Goal: Consume media (video, audio)

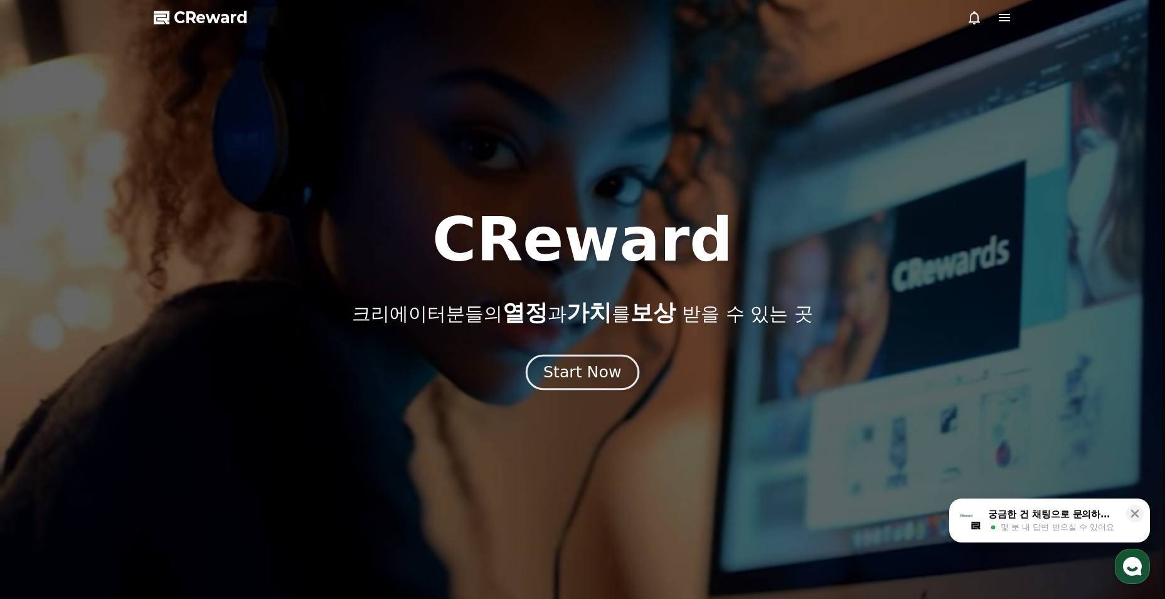
click at [575, 377] on div "Start Now" at bounding box center [582, 371] width 78 height 21
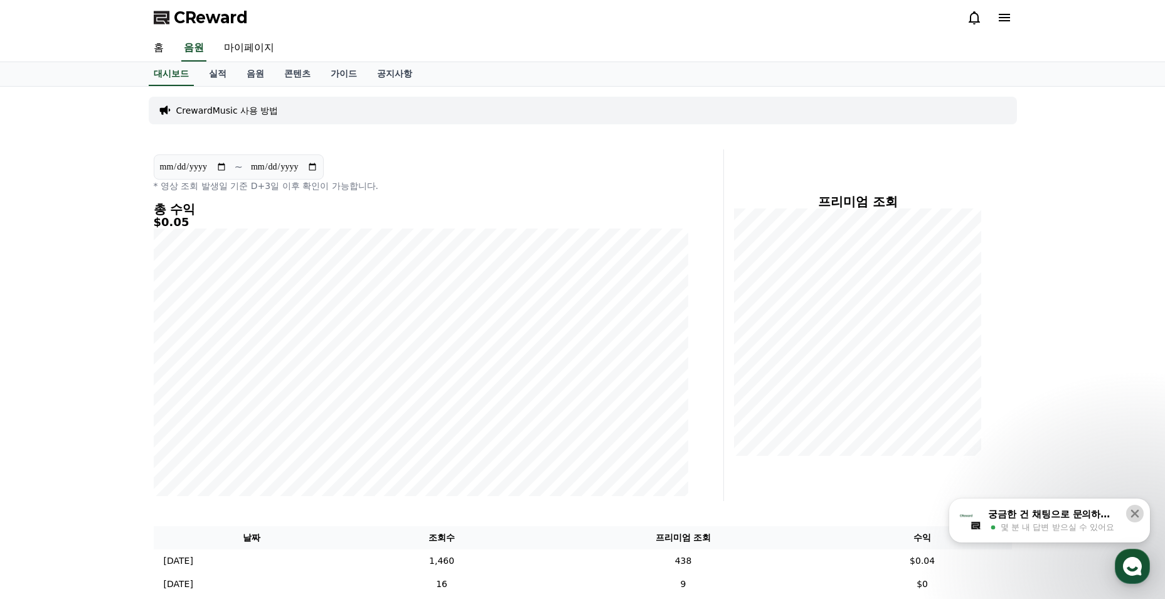
click at [1137, 516] on icon at bounding box center [1135, 513] width 8 height 8
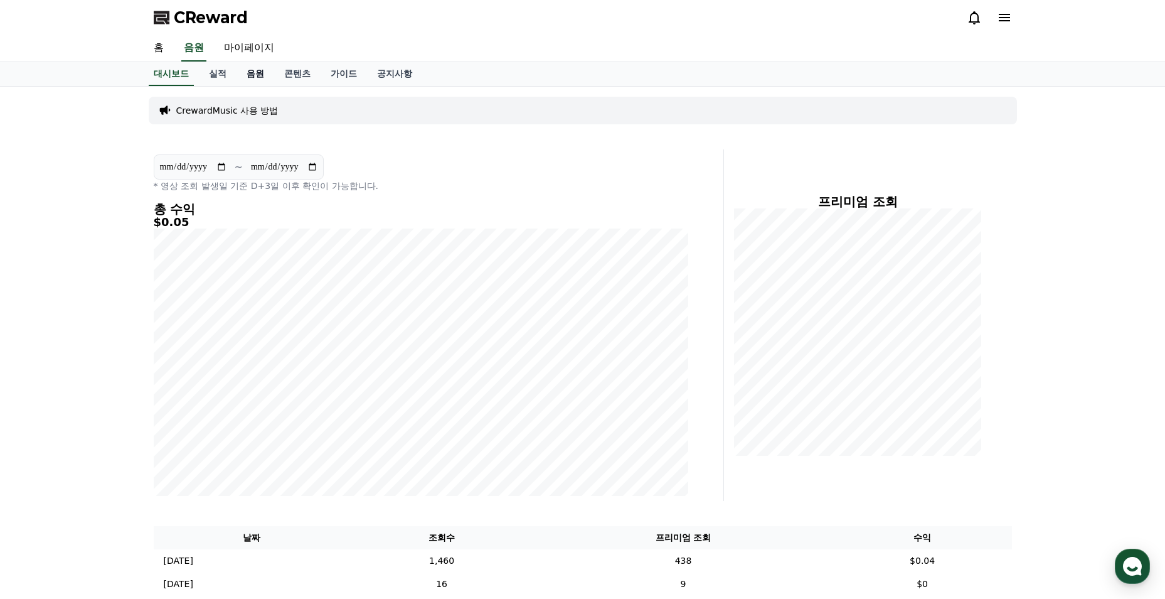
click at [268, 68] on link "음원" at bounding box center [256, 74] width 38 height 24
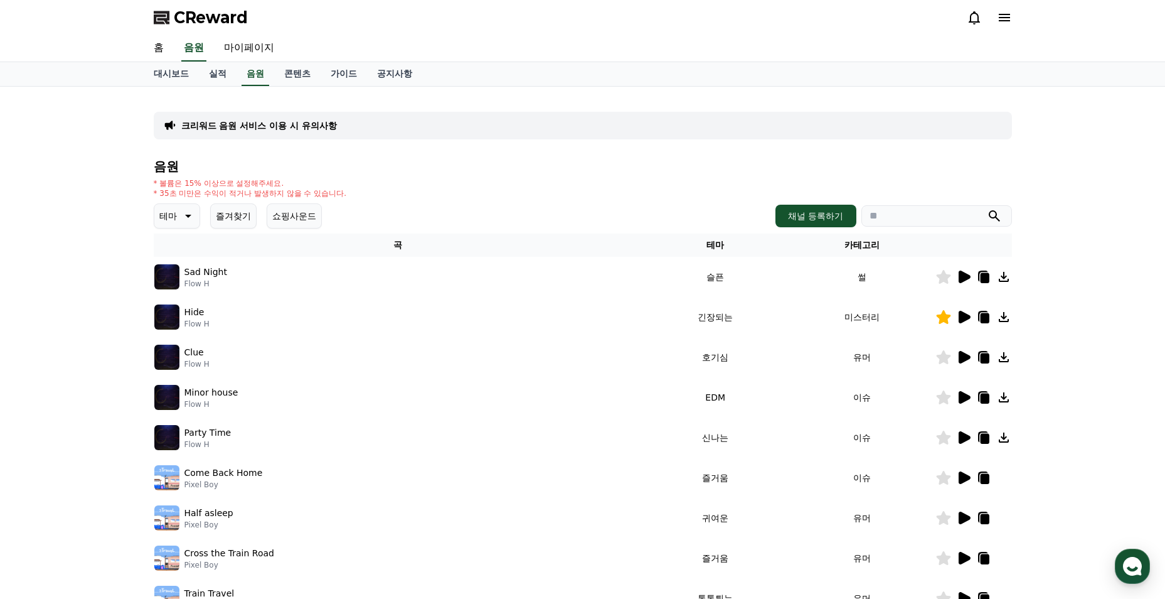
click at [190, 218] on icon at bounding box center [186, 215] width 15 height 15
click at [188, 318] on button "긴장되는" at bounding box center [178, 320] width 45 height 28
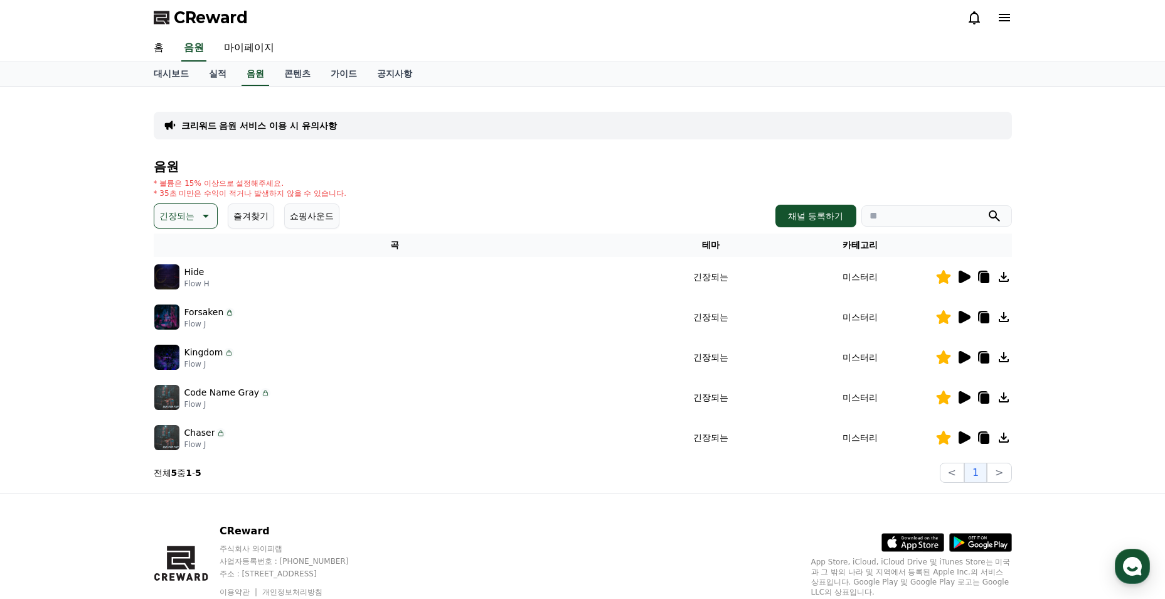
click at [960, 321] on icon at bounding box center [965, 317] width 12 height 13
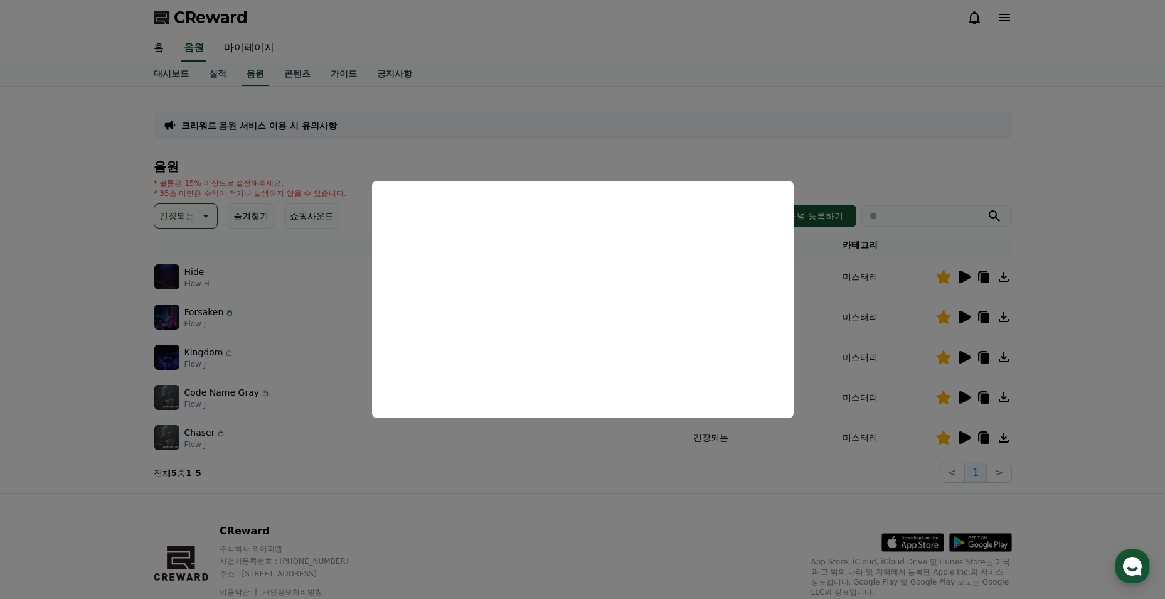
click at [462, 442] on button "close modal" at bounding box center [582, 299] width 1165 height 599
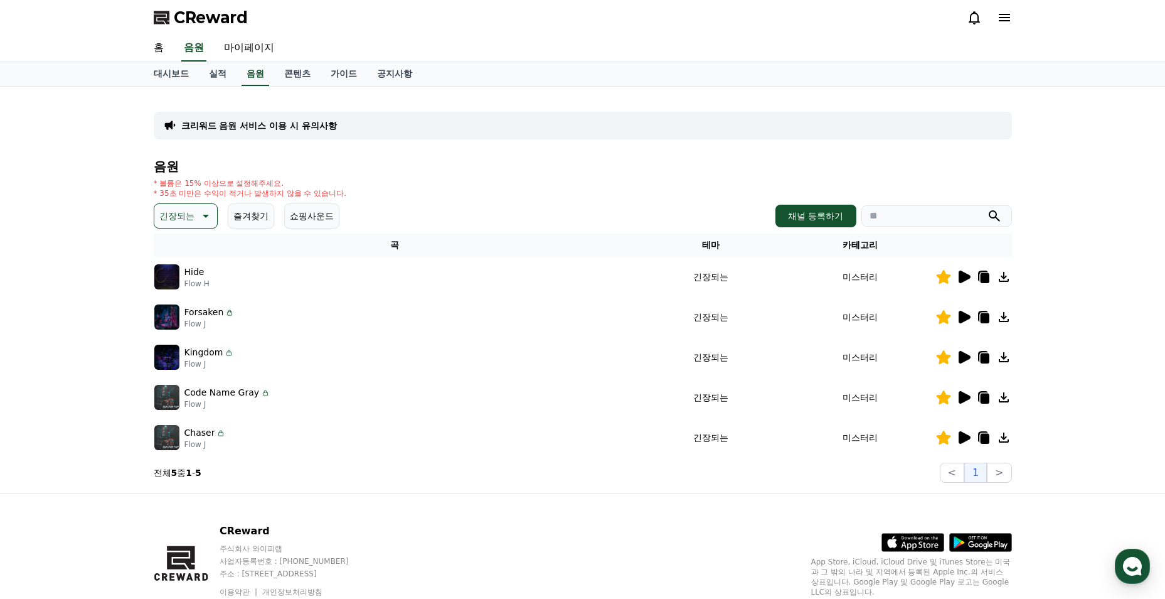
click at [961, 316] on icon at bounding box center [965, 317] width 12 height 13
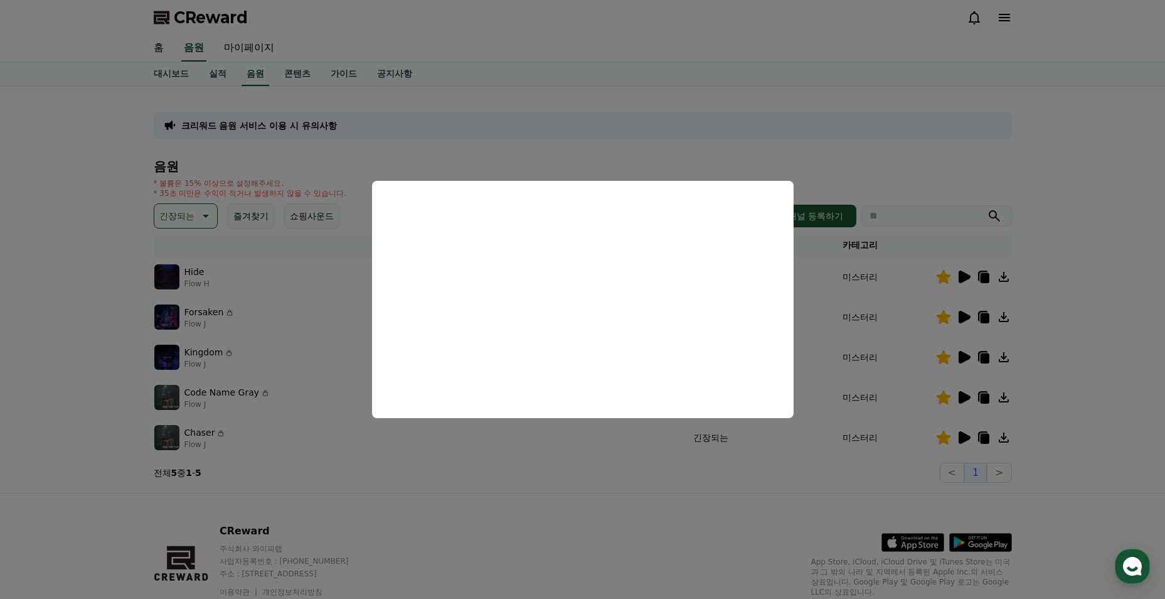
drag, startPoint x: 452, startPoint y: 510, endPoint x: 632, endPoint y: 462, distance: 186.3
click at [453, 510] on button "close modal" at bounding box center [582, 299] width 1165 height 599
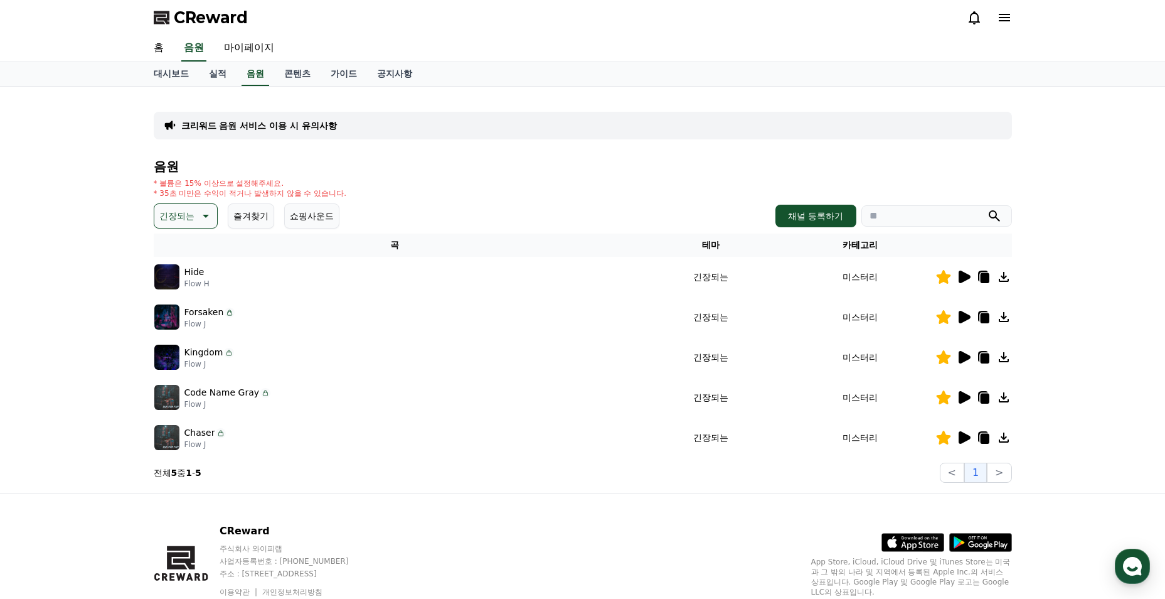
click at [963, 284] on icon at bounding box center [963, 276] width 15 height 15
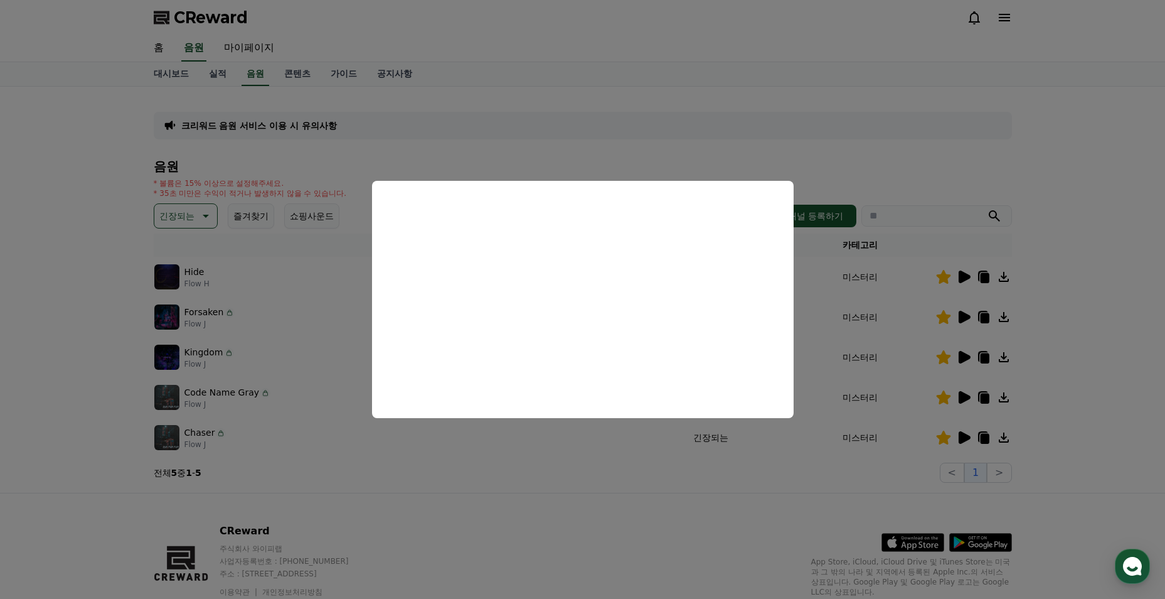
click at [531, 491] on button "close modal" at bounding box center [582, 299] width 1165 height 599
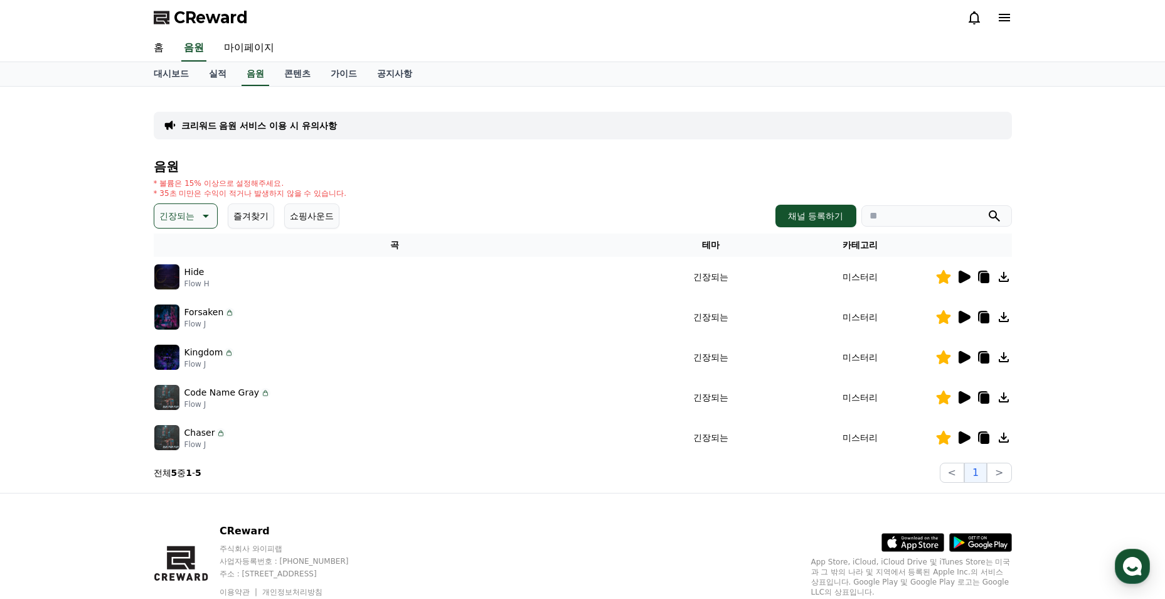
click at [967, 356] on icon at bounding box center [965, 357] width 12 height 13
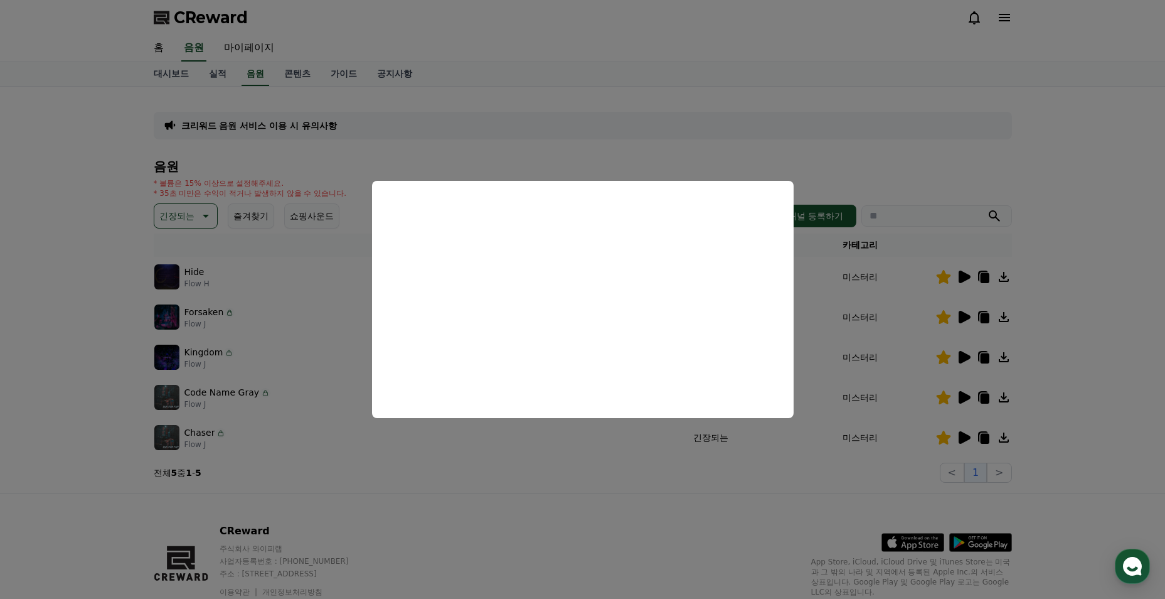
click at [621, 453] on button "close modal" at bounding box center [582, 299] width 1165 height 599
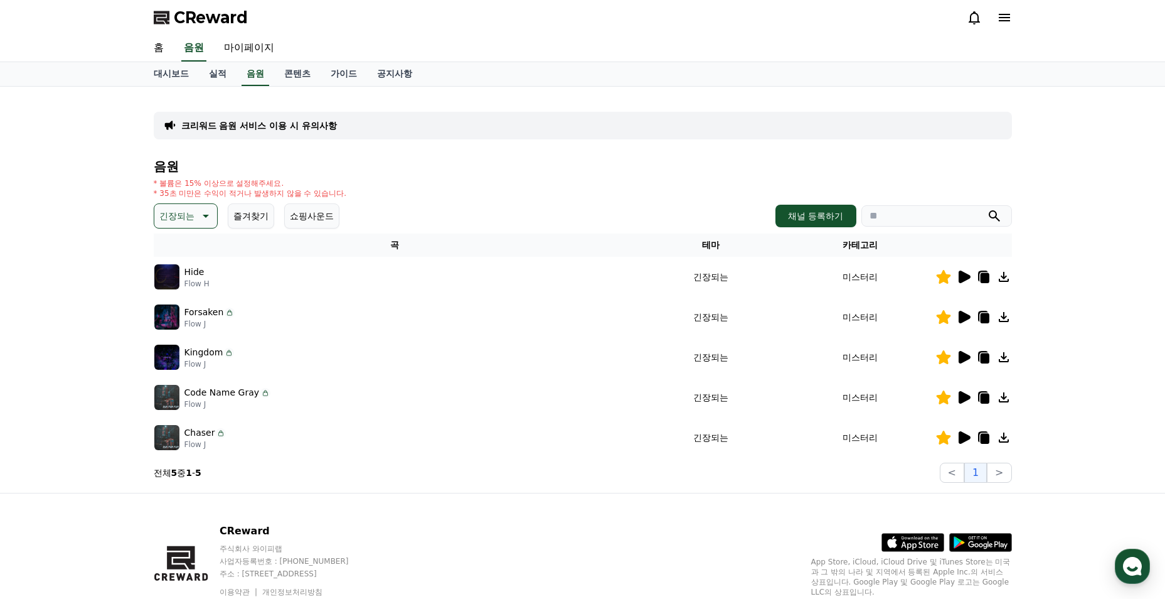
click at [964, 397] on icon at bounding box center [965, 397] width 12 height 13
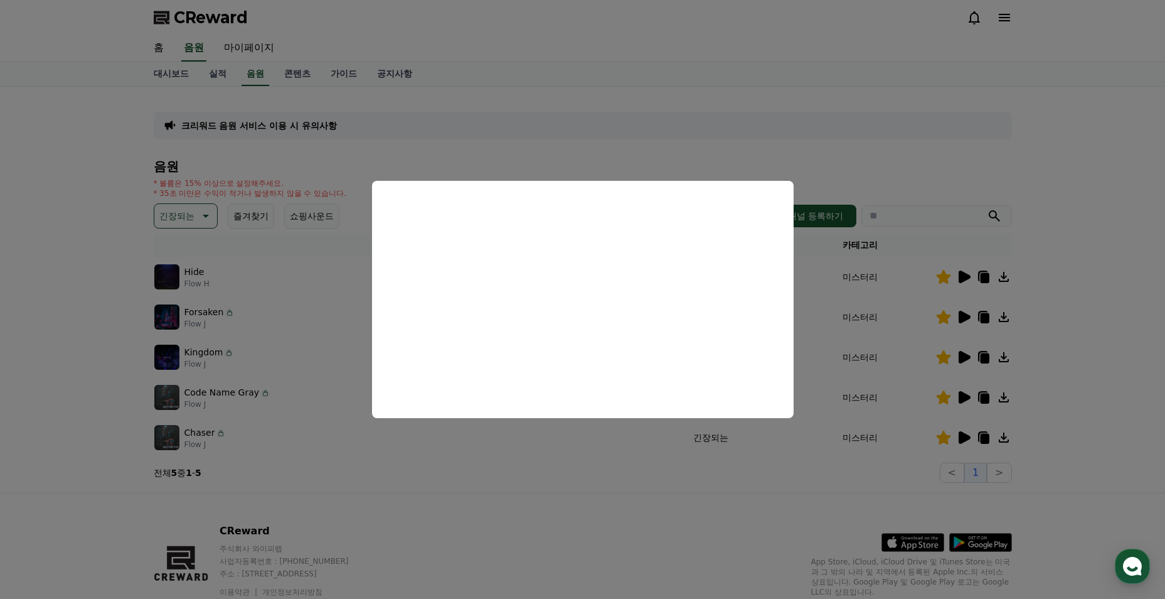
click at [508, 550] on button "close modal" at bounding box center [582, 299] width 1165 height 599
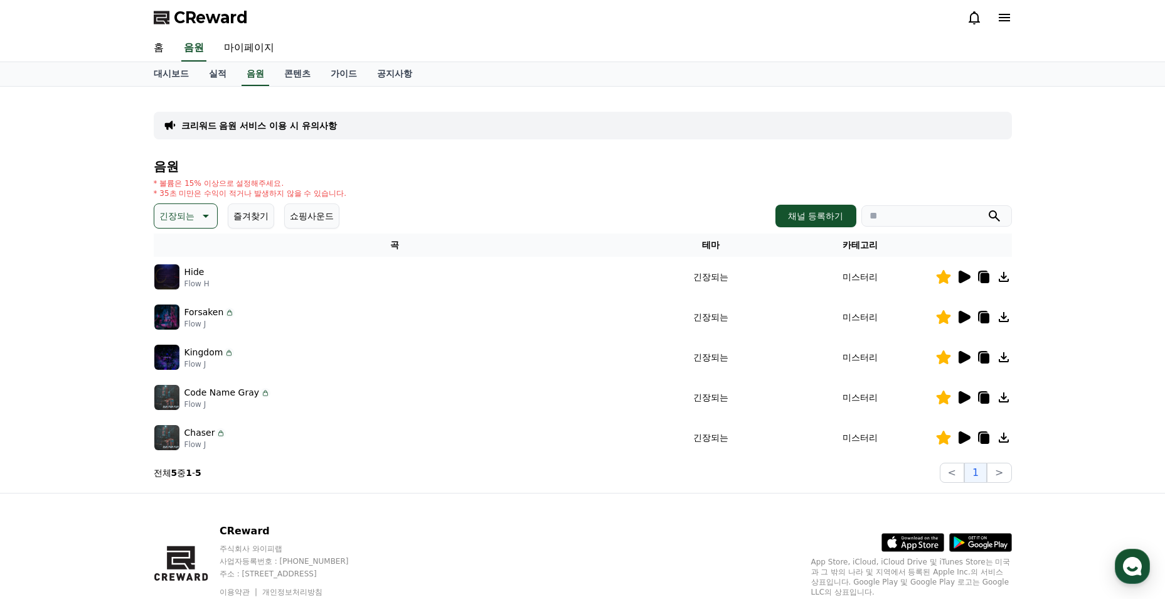
click at [965, 397] on icon at bounding box center [965, 397] width 12 height 13
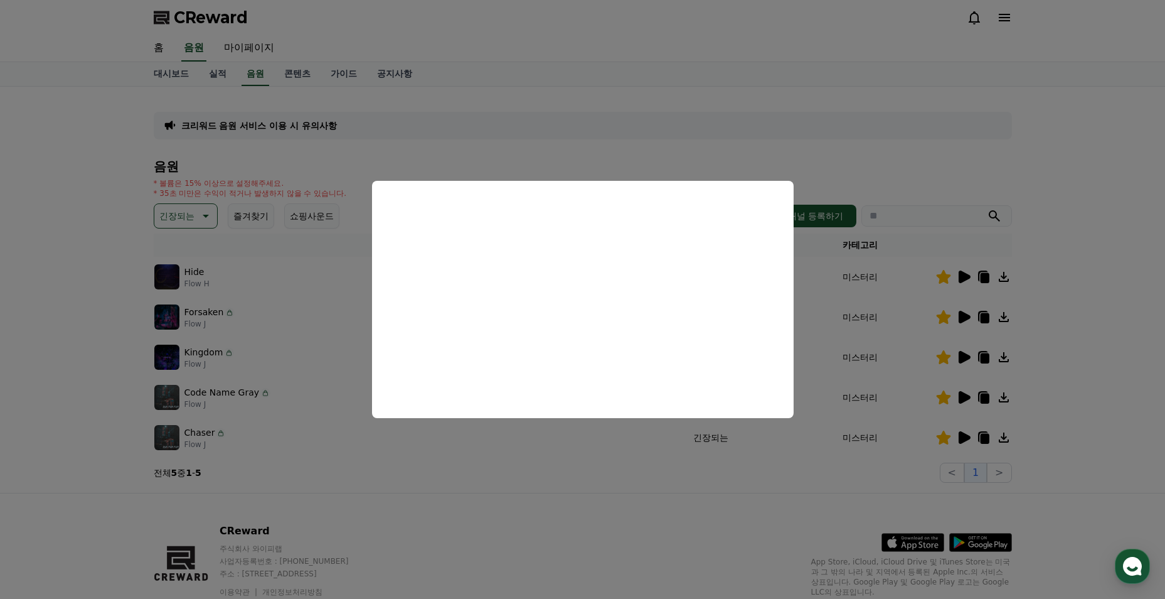
click at [543, 482] on button "close modal" at bounding box center [582, 299] width 1165 height 599
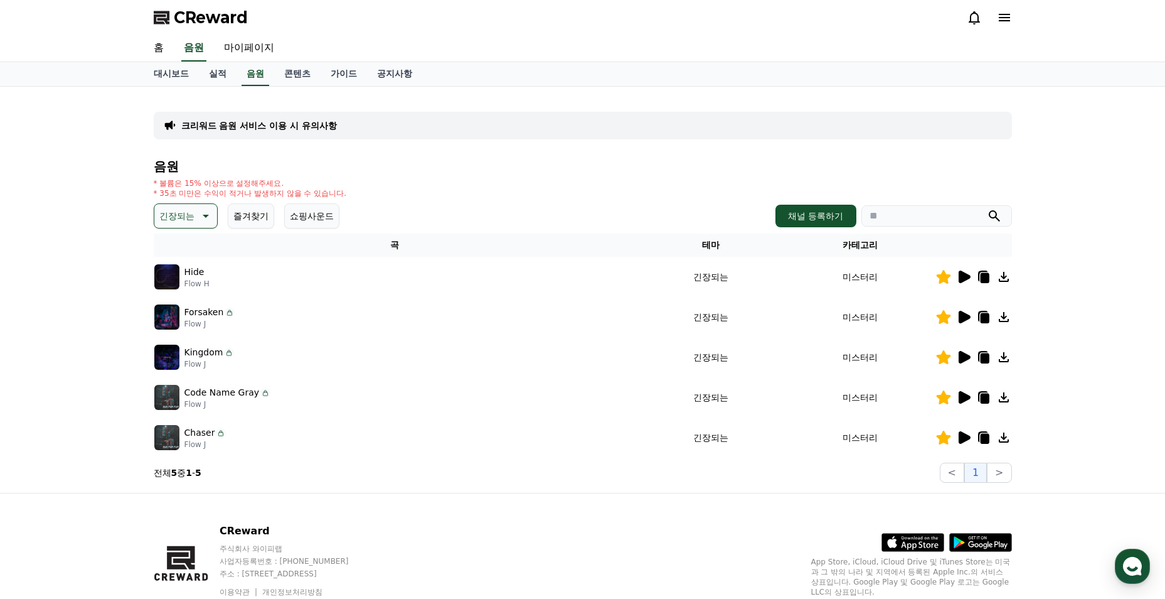
click at [982, 397] on icon at bounding box center [984, 398] width 9 height 10
